Goal: Navigation & Orientation: Understand site structure

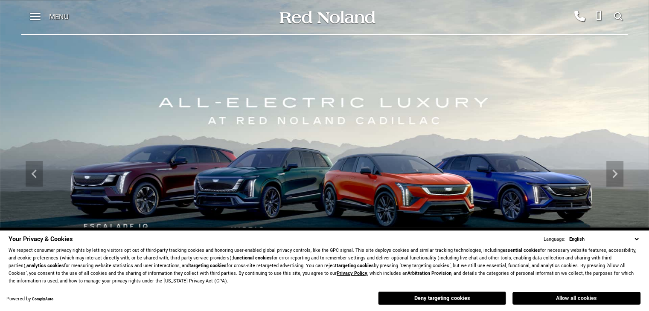
click at [567, 303] on button "Allow all cookies" at bounding box center [576, 298] width 128 height 13
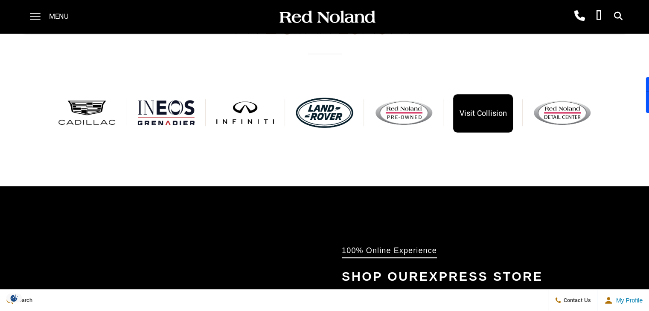
scroll to position [378, 0]
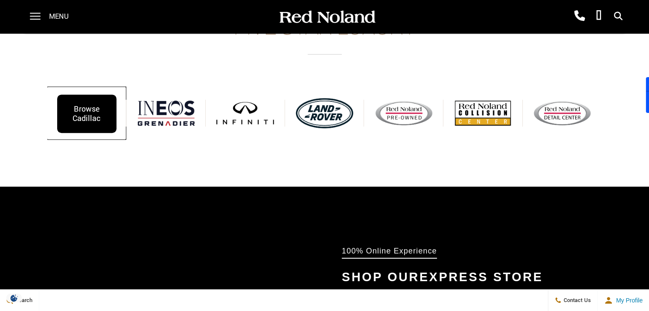
click at [95, 120] on div "Browse Cadillac" at bounding box center [86, 114] width 59 height 38
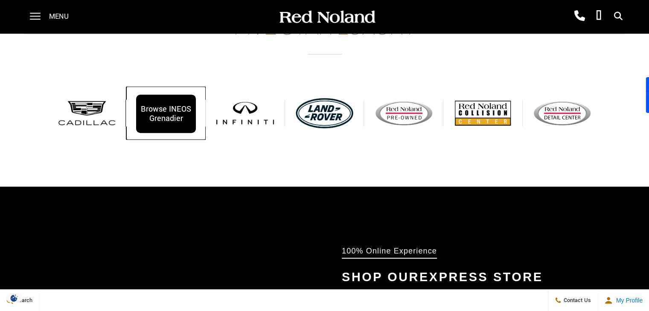
click at [151, 118] on div "Browse INEOS Grenadier" at bounding box center [165, 114] width 59 height 38
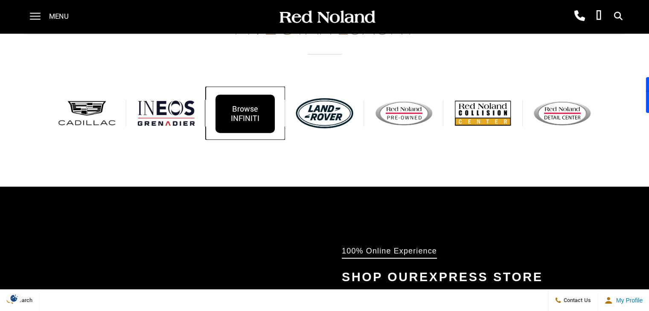
click at [254, 127] on div "Browse INFINITI" at bounding box center [244, 114] width 59 height 38
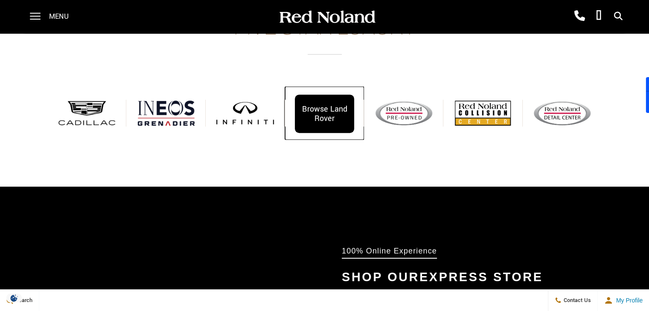
click at [336, 113] on div "Browse Land Rover" at bounding box center [324, 114] width 59 height 38
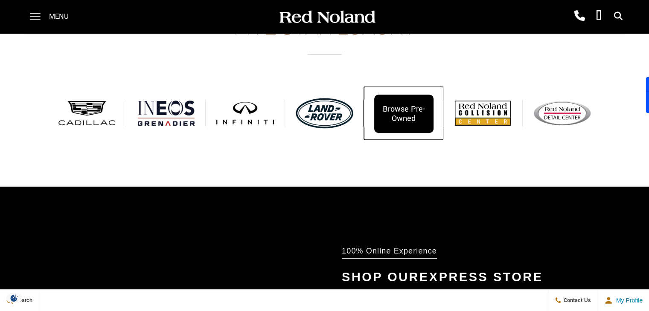
click at [397, 119] on div "Browse Pre-Owned" at bounding box center [403, 114] width 59 height 38
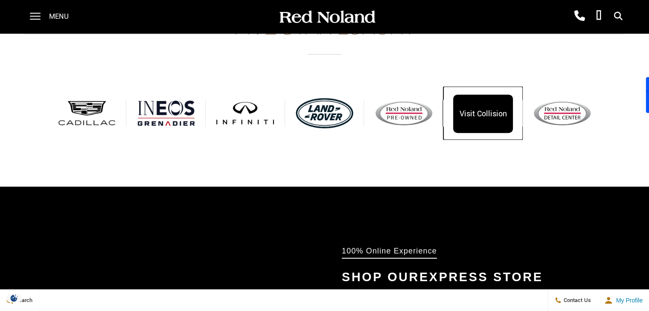
drag, startPoint x: 487, startPoint y: 122, endPoint x: 481, endPoint y: 125, distance: 7.1
click at [487, 122] on div "Visit Collision" at bounding box center [482, 114] width 59 height 38
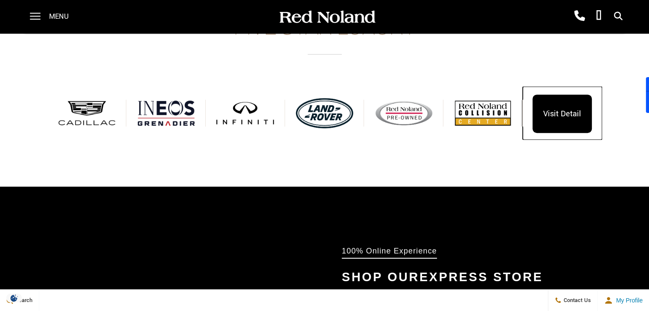
click at [536, 98] on div "Visit Detail" at bounding box center [561, 114] width 59 height 38
